Goal: Information Seeking & Learning: Learn about a topic

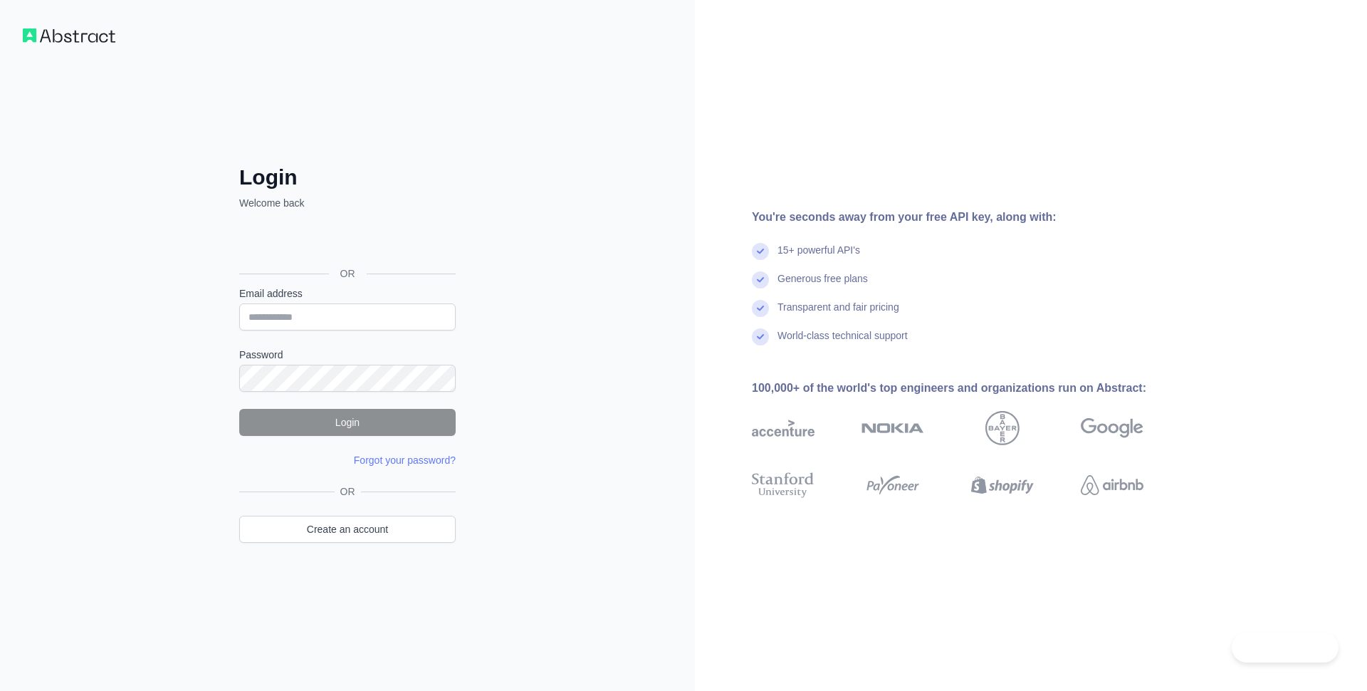
click at [376, 241] on div "Login dengan Google. Dibuka di tab baru" at bounding box center [346, 241] width 214 height 31
click at [851, 226] on div "You're seconds away from your free API key, along with: 15+ powerful API's Gene…" at bounding box center [953, 345] width 517 height 273
click at [341, 528] on link "Create an account" at bounding box center [347, 528] width 216 height 27
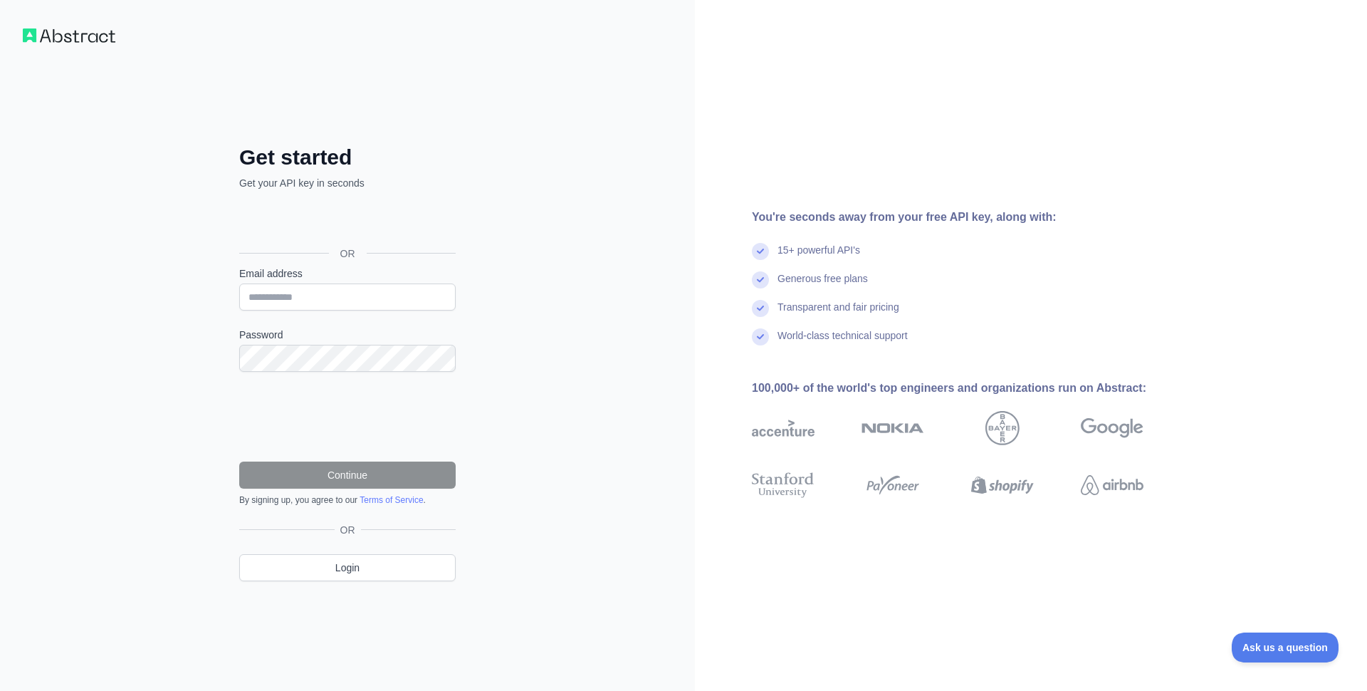
click at [310, 227] on div "Login dengan Google. Dibuka di tab baru" at bounding box center [346, 221] width 214 height 31
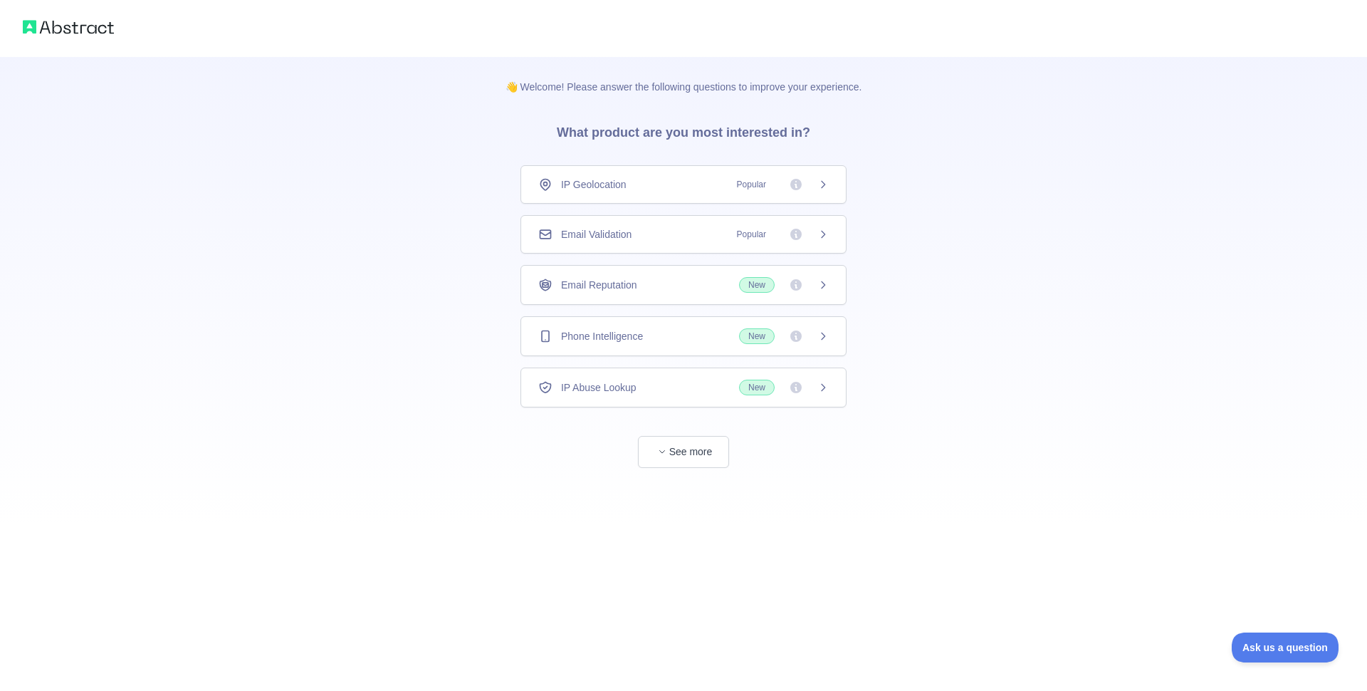
click at [748, 187] on span "Popular" at bounding box center [751, 184] width 46 height 14
click at [701, 454] on button "See more" at bounding box center [683, 452] width 91 height 32
click at [619, 286] on span "Email Reputation" at bounding box center [593, 285] width 76 height 14
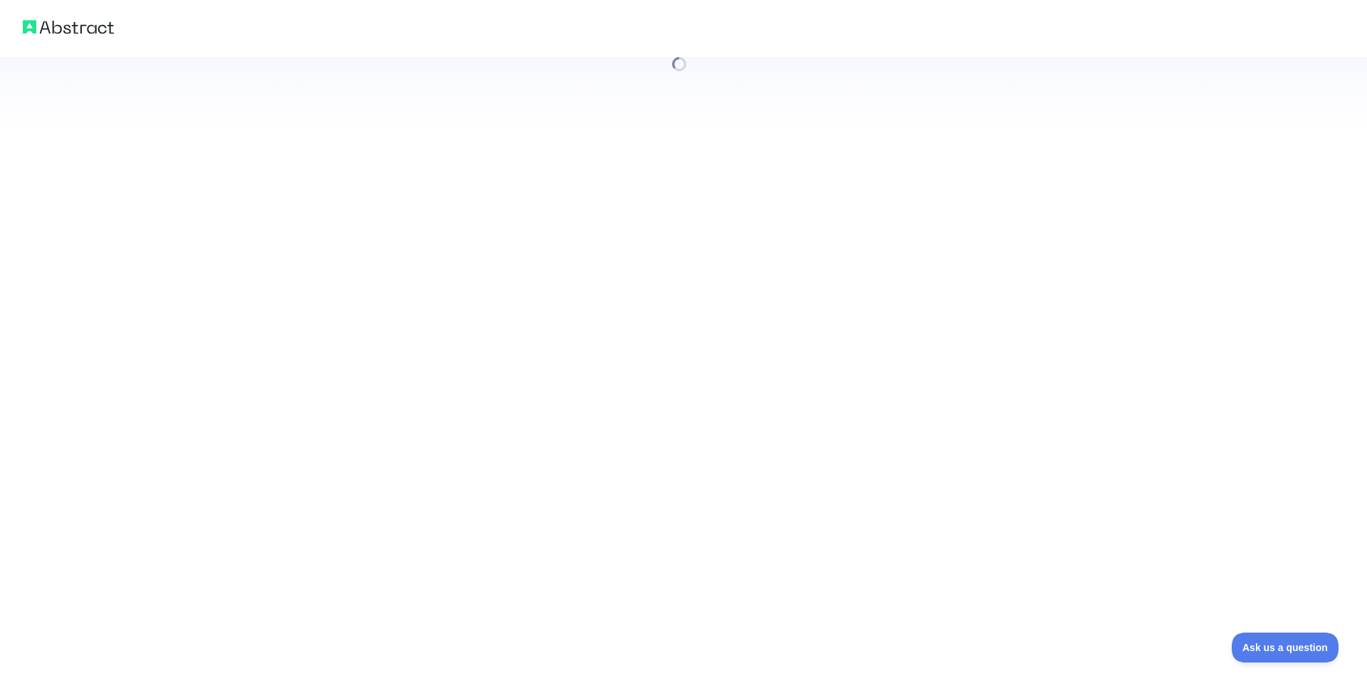
click at [621, 335] on div at bounding box center [683, 345] width 1367 height 691
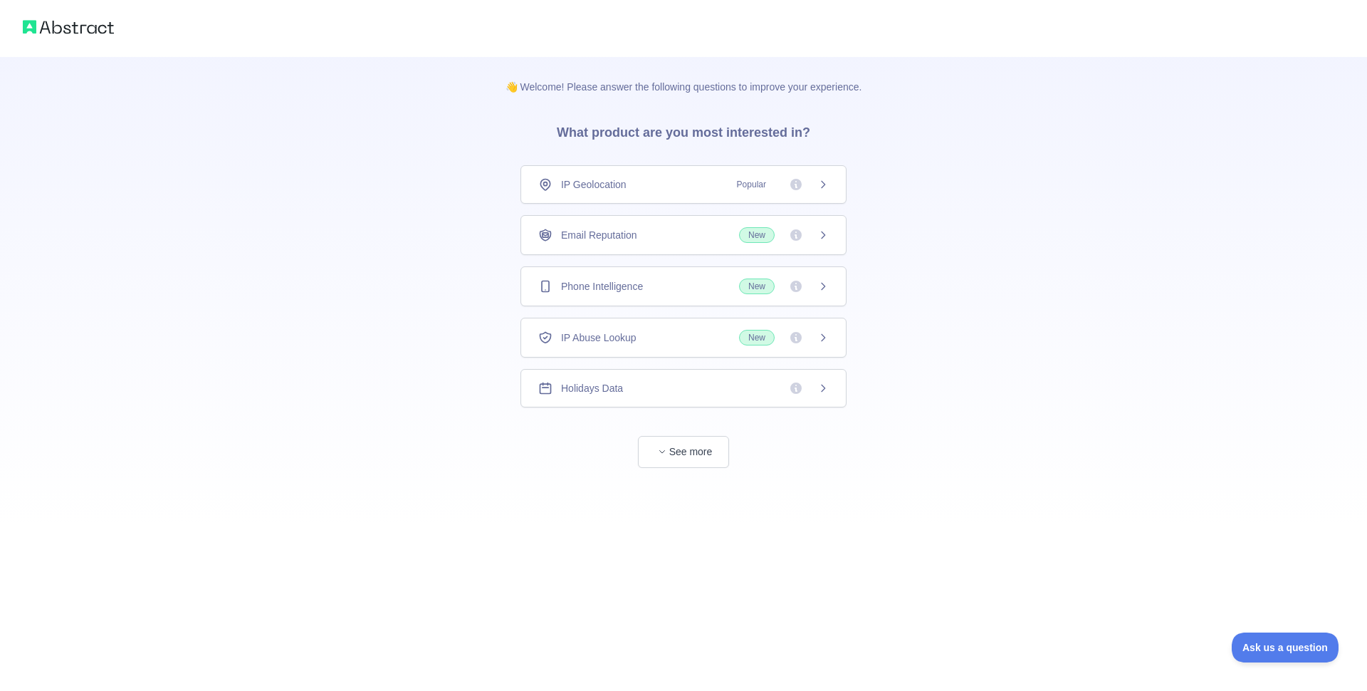
click at [691, 335] on div "IP Abuse Lookup New" at bounding box center [683, 338] width 290 height 16
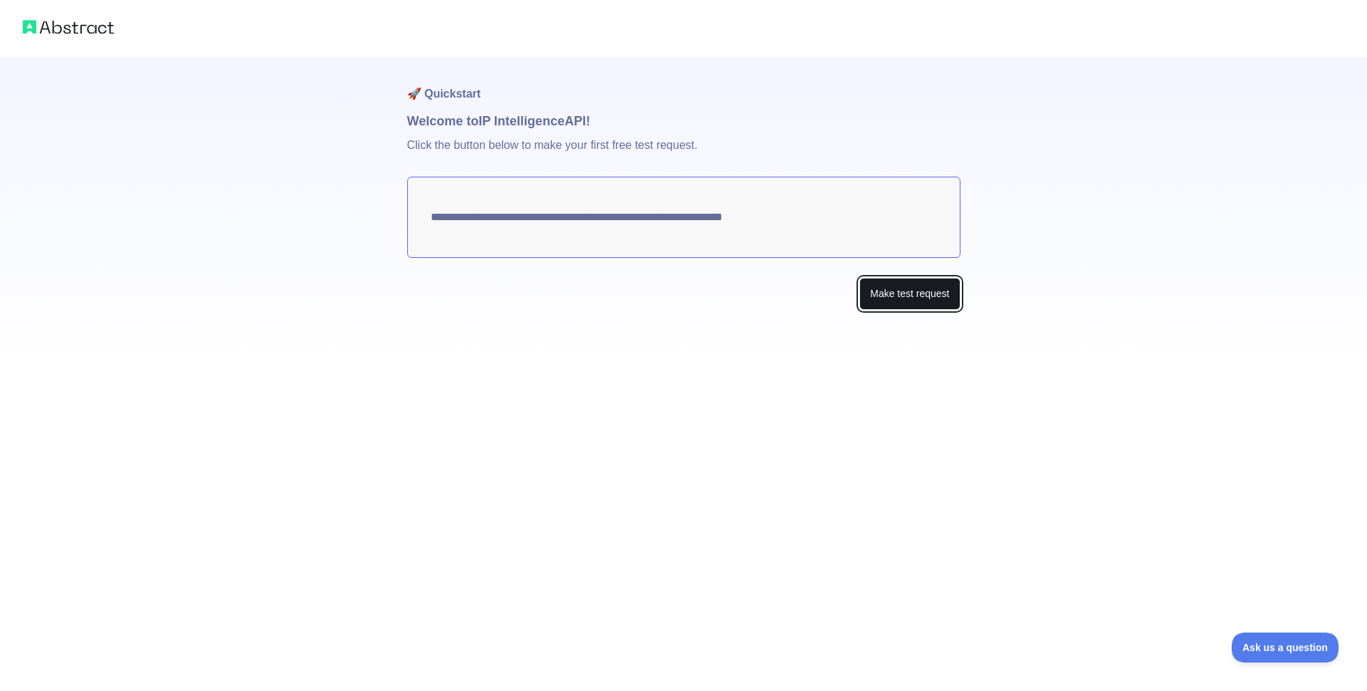
click at [882, 296] on button "Make test request" at bounding box center [909, 294] width 100 height 32
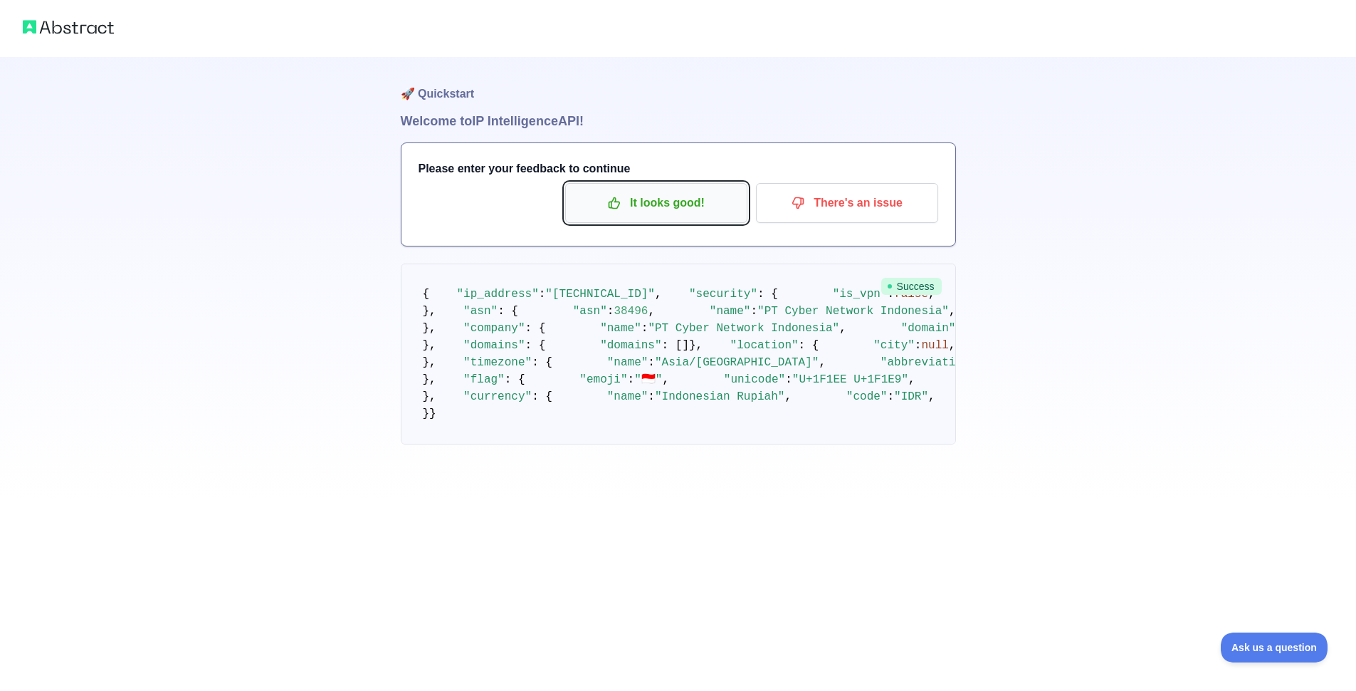
click at [656, 201] on p "It looks good!" at bounding box center [656, 203] width 161 height 24
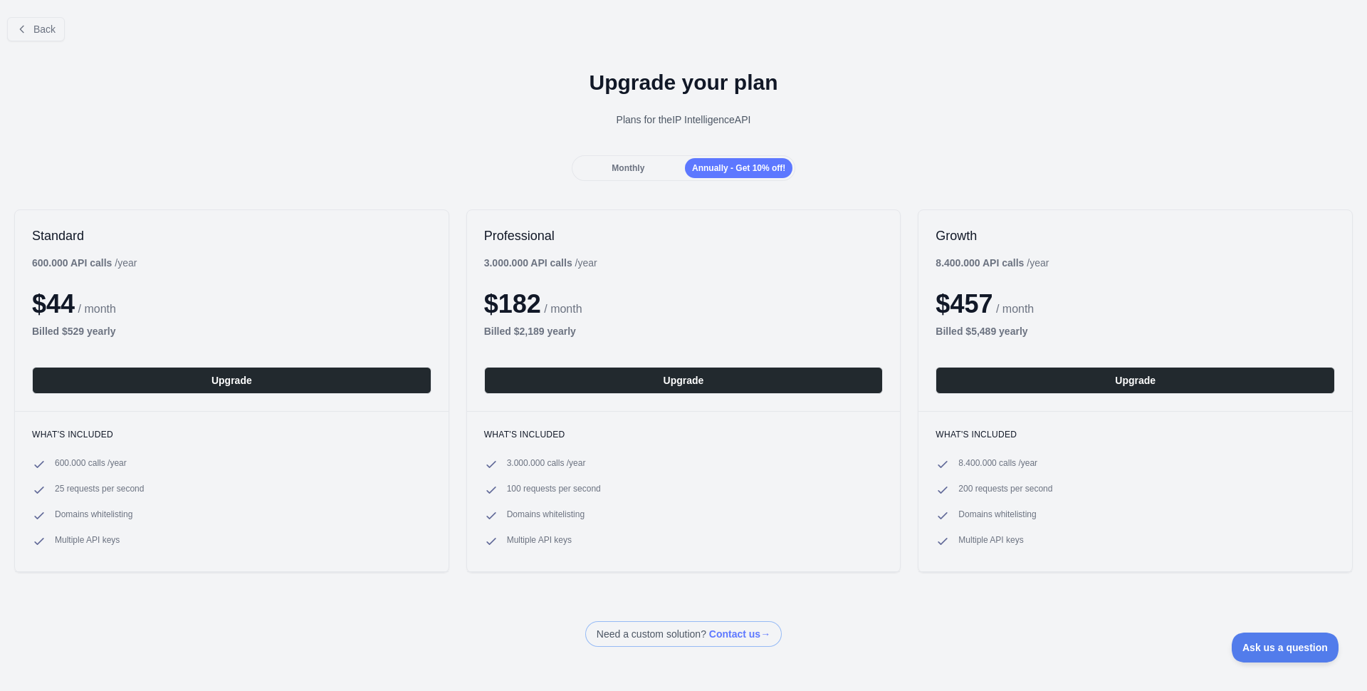
click at [641, 168] on div "Monthly" at bounding box center [627, 168] width 107 height 20
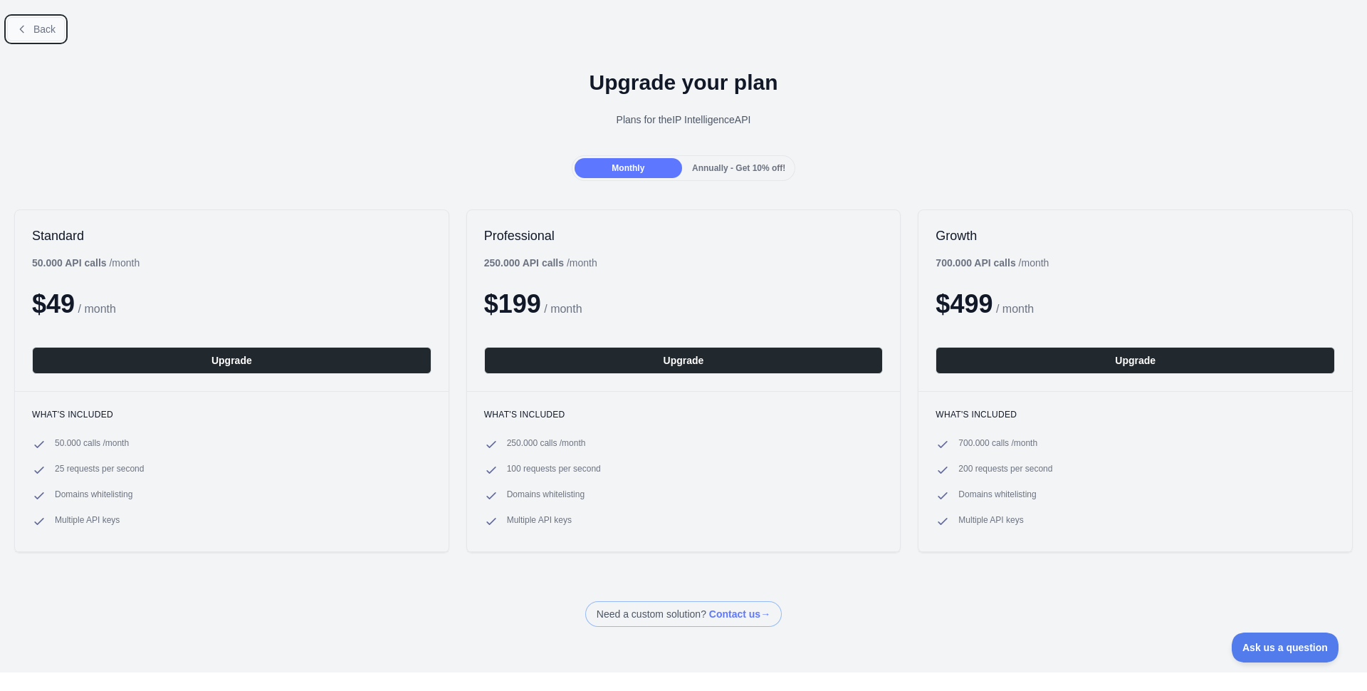
click at [47, 30] on span "Back" at bounding box center [44, 28] width 22 height 11
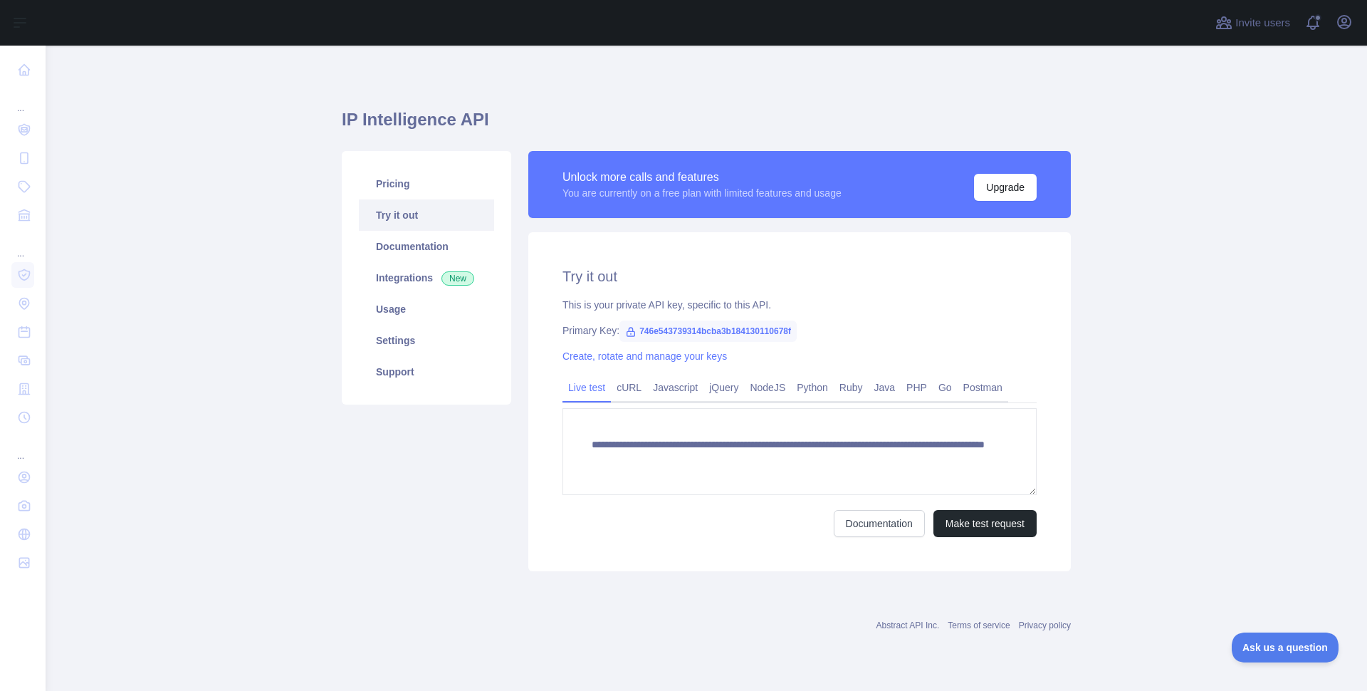
click at [682, 336] on span "746e543739314bcba3b184130110678f" at bounding box center [707, 330] width 177 height 21
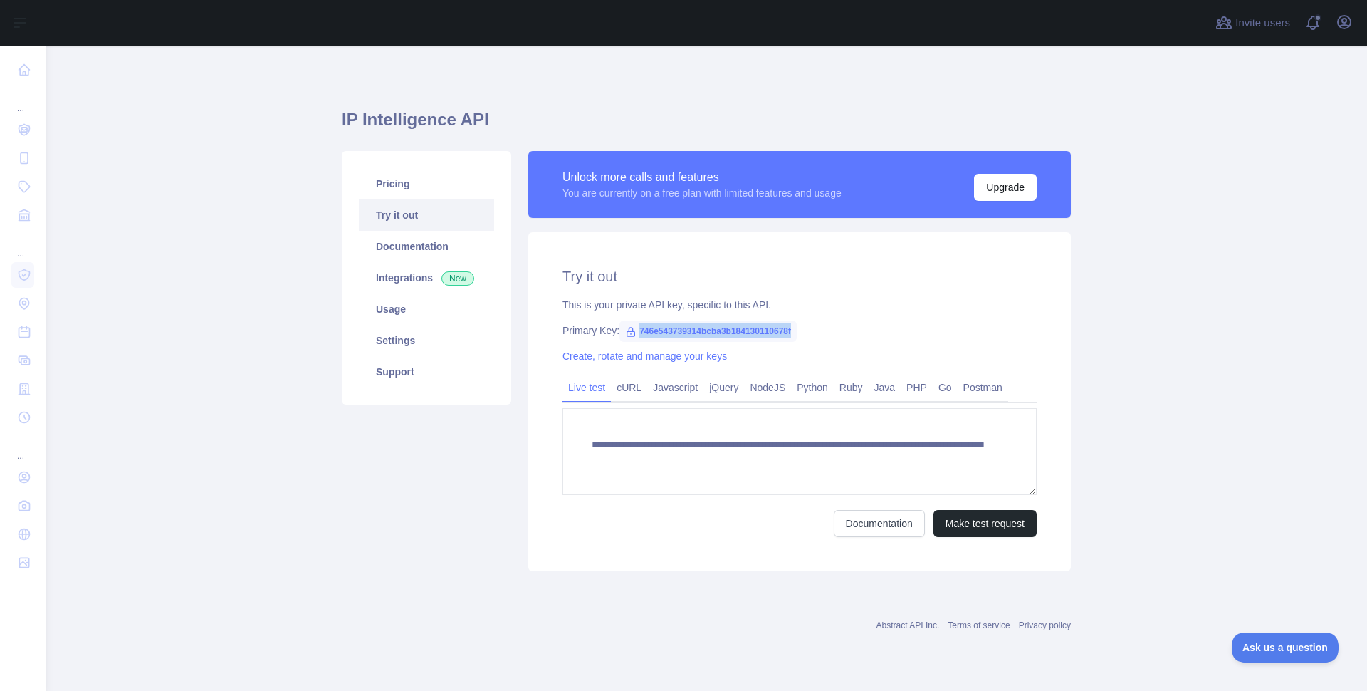
copy span "746e543739314bcba3b184130110678f"
click at [403, 188] on link "Pricing" at bounding box center [426, 183] width 135 height 31
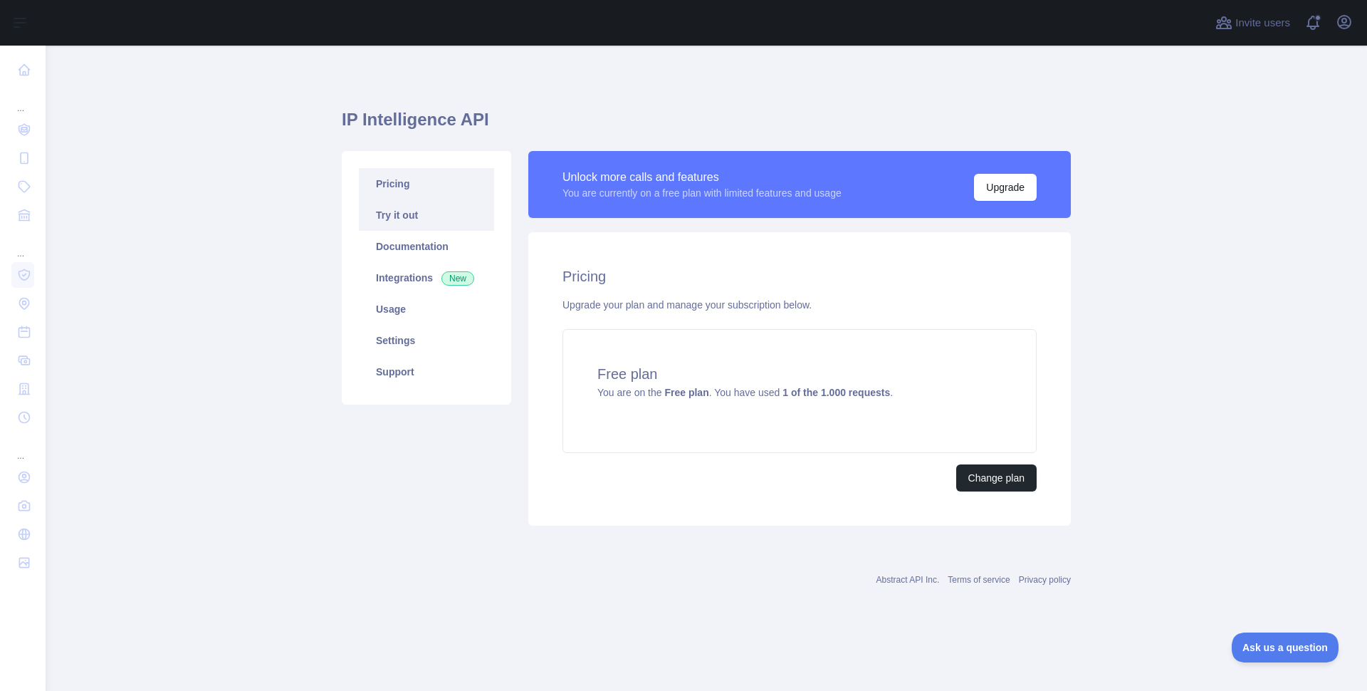
click at [402, 214] on link "Try it out" at bounding box center [426, 214] width 135 height 31
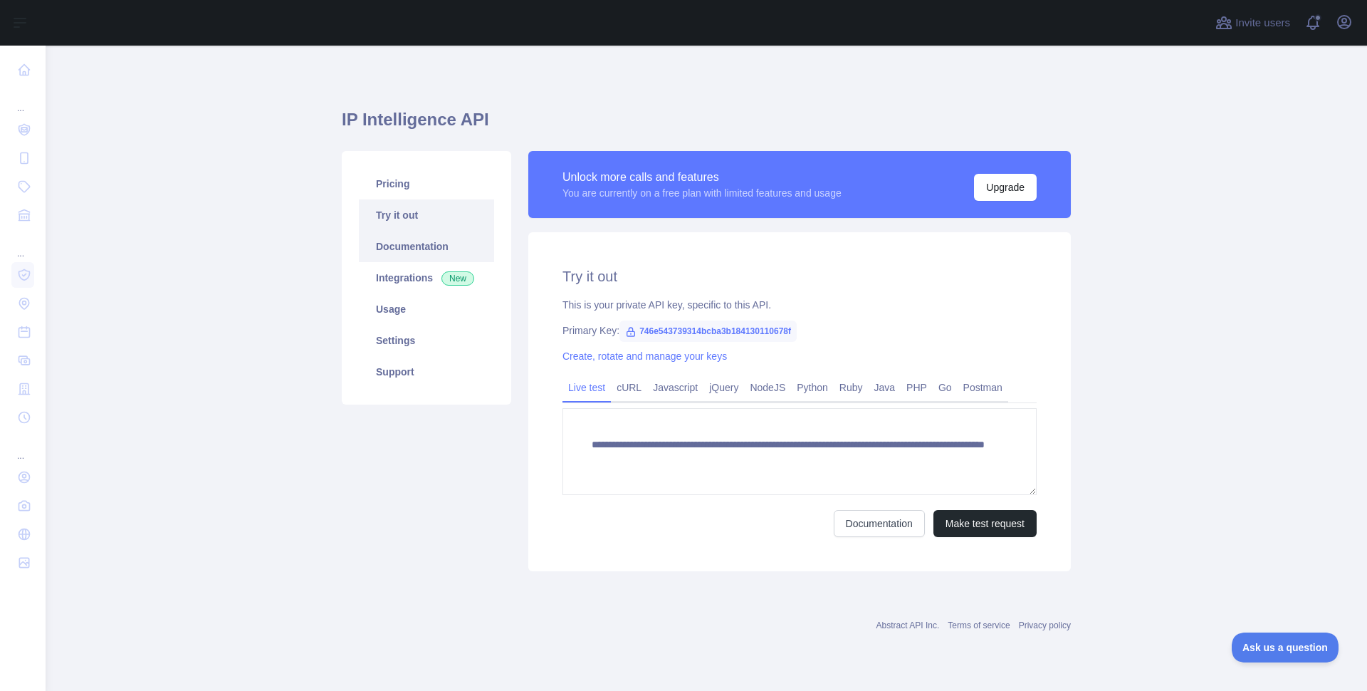
click at [400, 251] on link "Documentation" at bounding box center [426, 246] width 135 height 31
click at [397, 280] on link "Integrations New" at bounding box center [426, 277] width 135 height 31
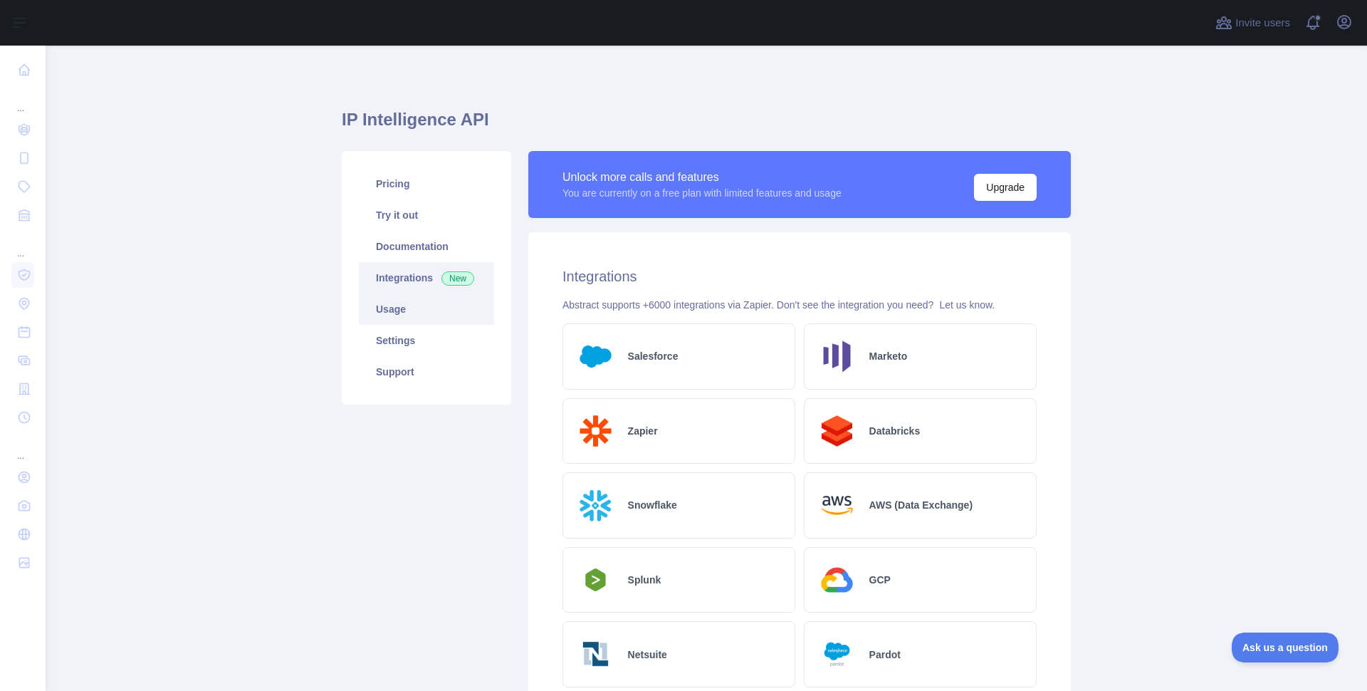
click at [444, 303] on link "Usage" at bounding box center [426, 308] width 135 height 31
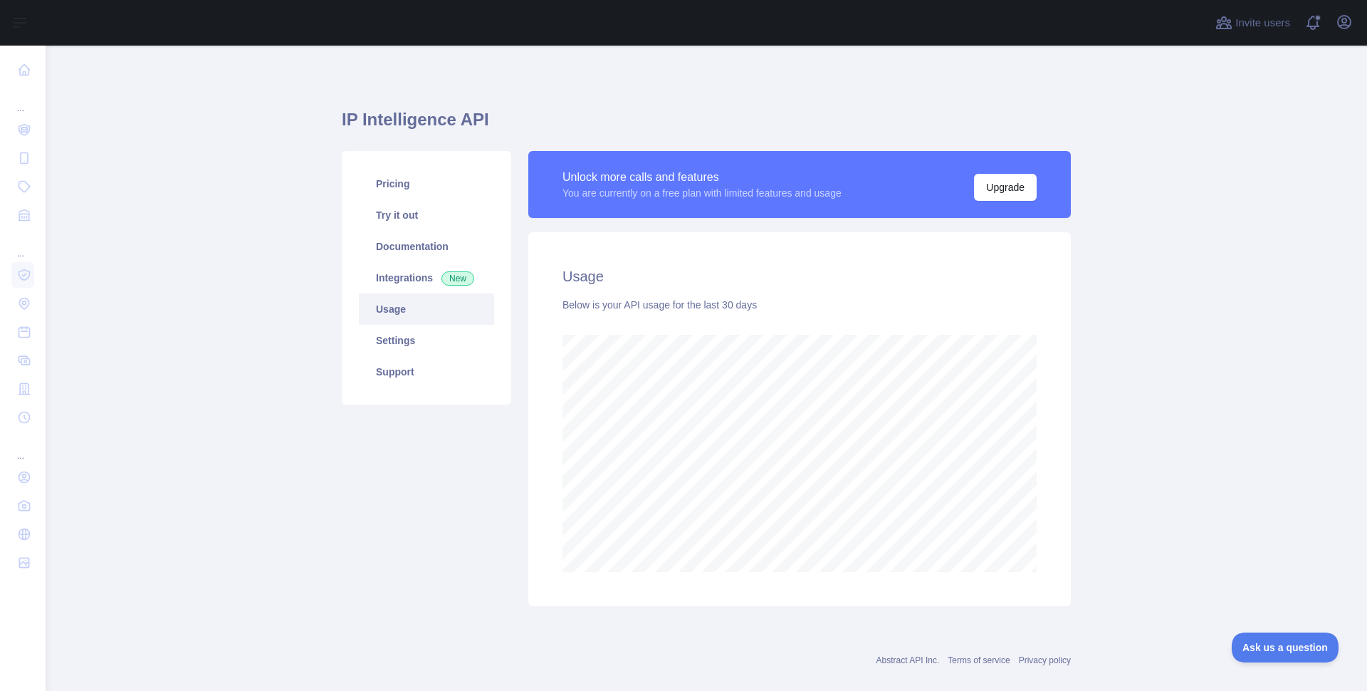
scroll to position [645, 1311]
click at [432, 334] on link "Settings" at bounding box center [426, 340] width 135 height 31
